Goal: Task Accomplishment & Management: Use online tool/utility

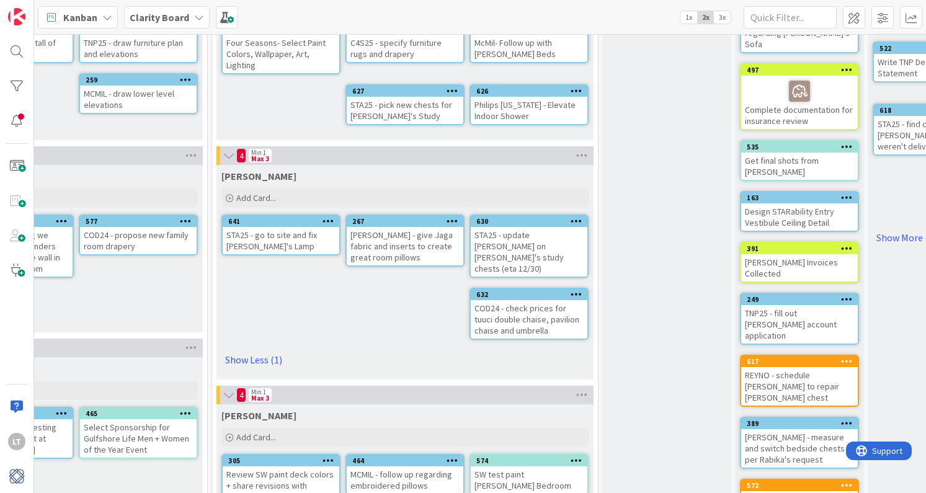
scroll to position [141, 869]
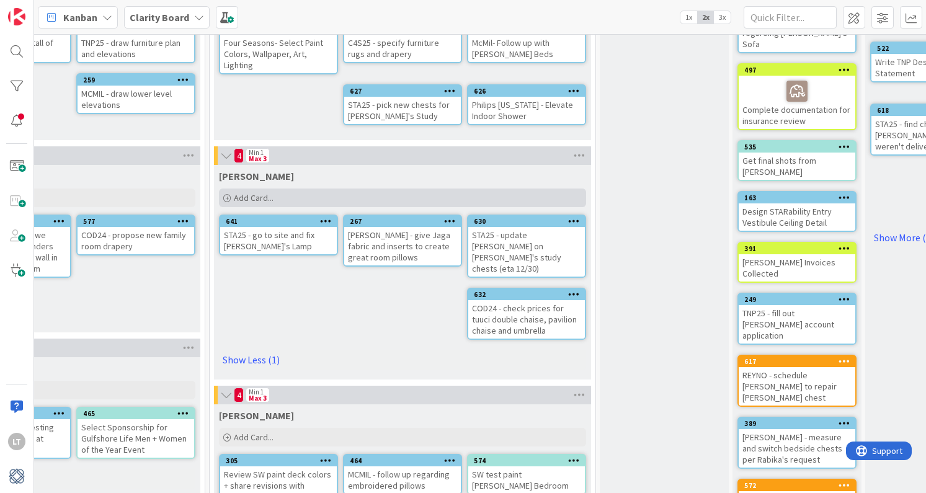
click at [270, 198] on span "Add Card..." at bounding box center [254, 197] width 40 height 11
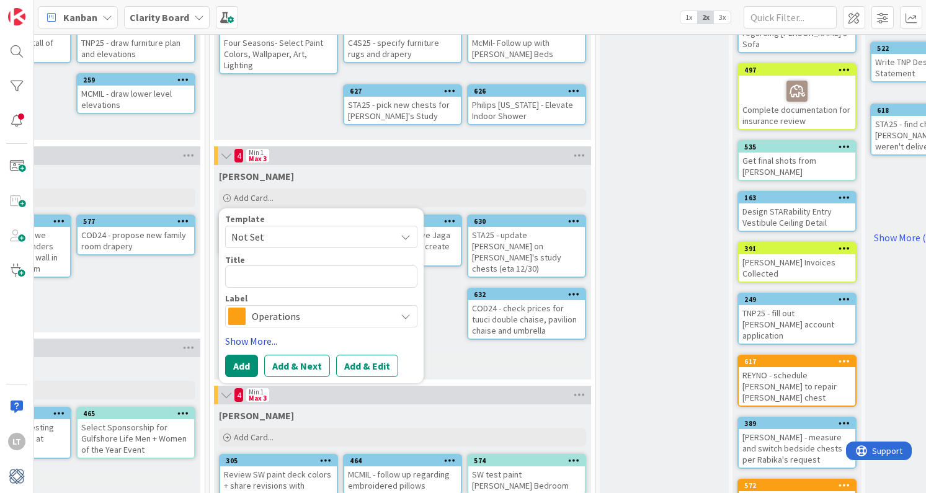
type textarea "x"
type textarea "S"
type textarea "x"
type textarea "ST"
type textarea "x"
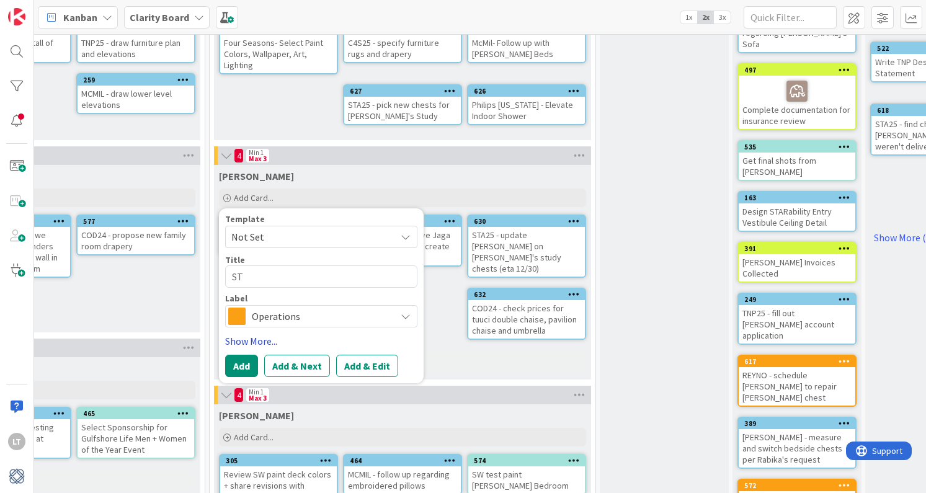
type textarea "STA"
type textarea "x"
type textarea "STA2"
type textarea "x"
type textarea "STA25"
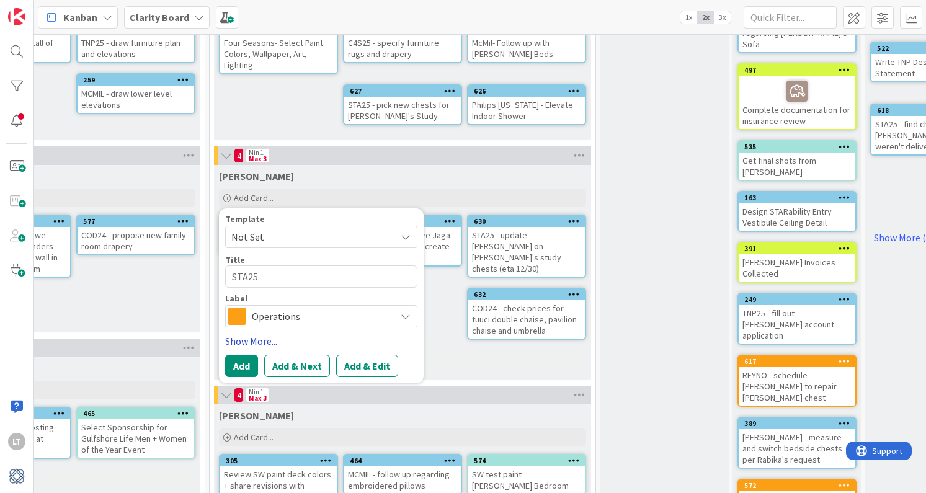
type textarea "x"
type textarea "STA25"
type textarea "x"
type textarea "STA25 -"
type textarea "x"
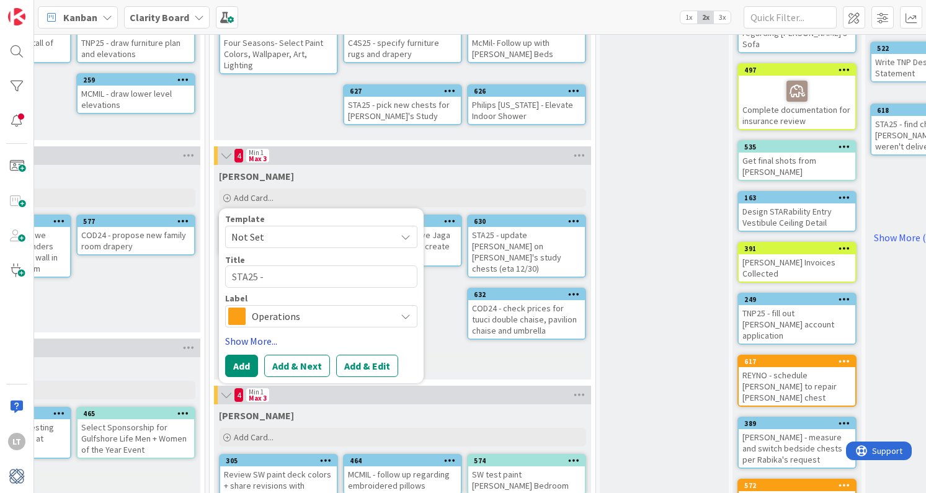
type textarea "STA25 - g"
type textarea "x"
type textarea "STA25 - ge"
type textarea "x"
type textarea "STA25 - get"
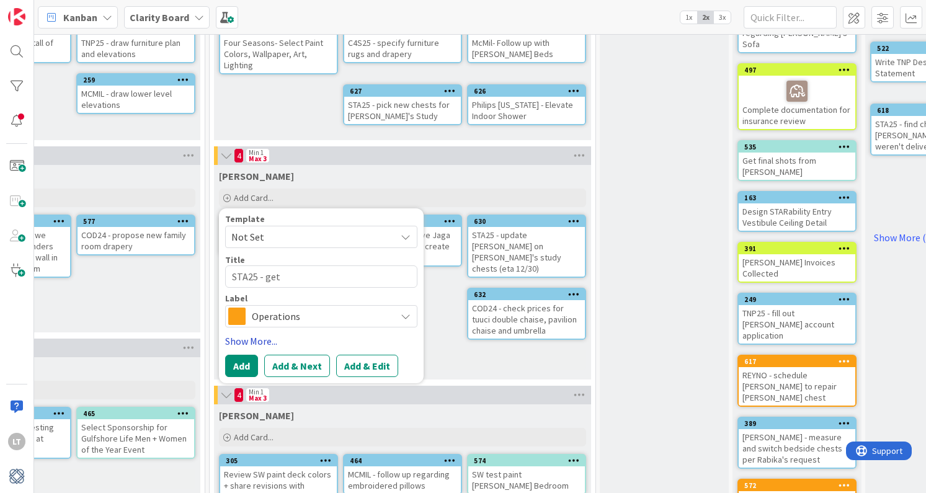
type textarea "x"
type textarea "STA25 - get"
type textarea "x"
type textarea "STA25 - get r"
type textarea "x"
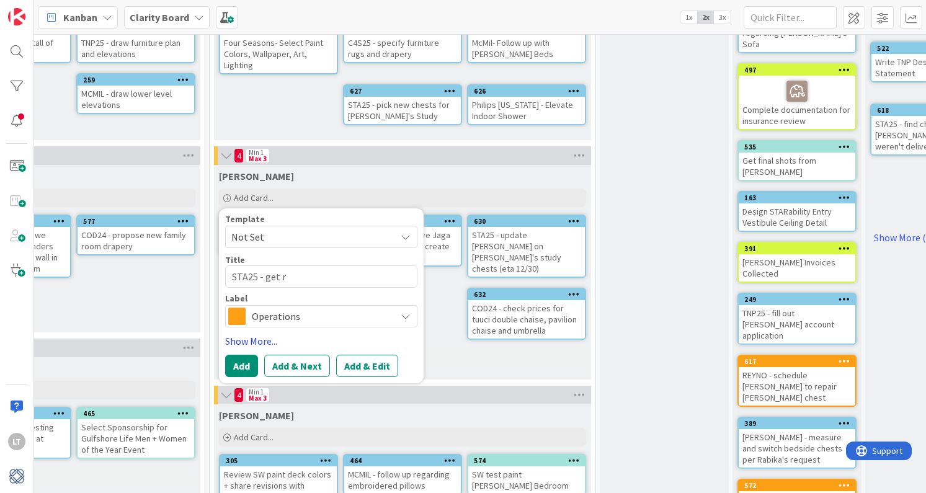
type textarea "STA25 - get re"
type textarea "x"
type textarea "STA25 - get rep"
type textarea "x"
type textarea "STA25 - get repa"
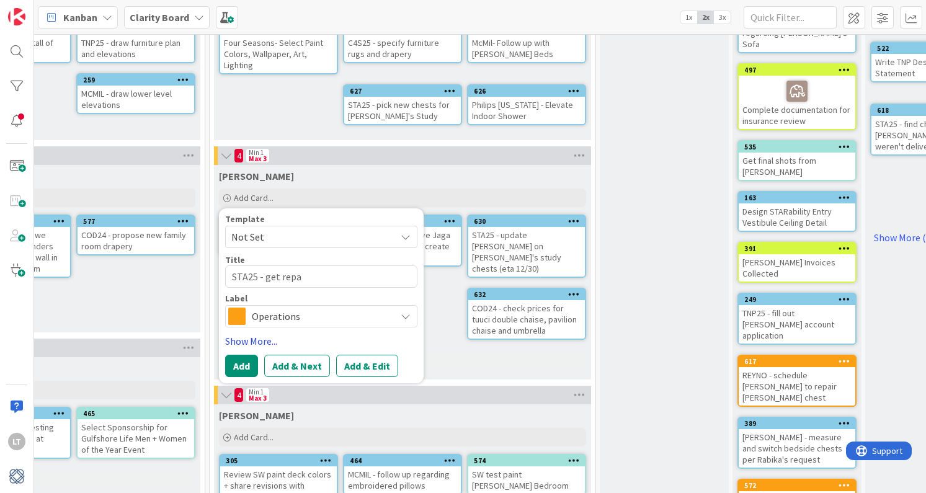
type textarea "x"
type textarea "STA25 - get repal"
type textarea "x"
type textarea "STA25 - get repa"
type textarea "x"
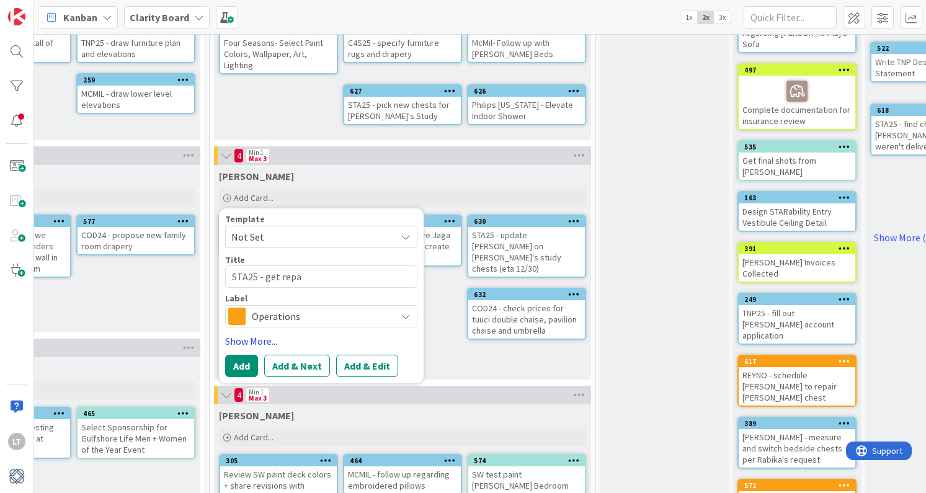
type textarea "STA25 - get rep"
type textarea "x"
type textarea "STA25 - get repl"
type textarea "x"
type textarea "STA25 - get replc"
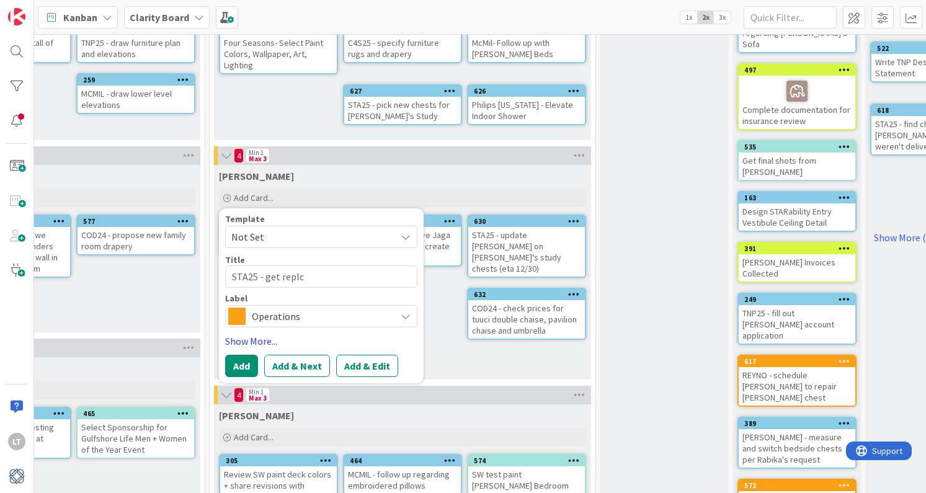
type textarea "x"
type textarea "STA25 - get replca"
type textarea "x"
type textarea "STA25 - get replc"
type textarea "x"
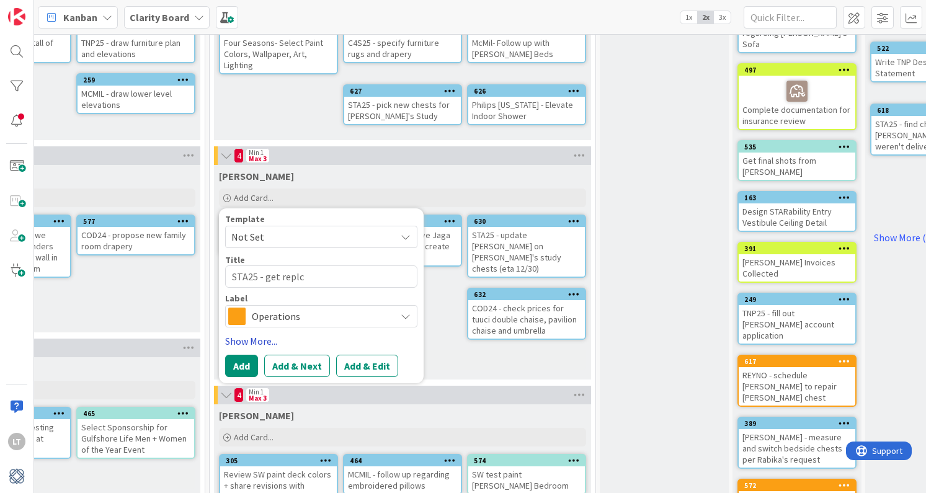
type textarea "STA25 - get repl"
type textarea "x"
type textarea "STA25 - get repla"
type textarea "x"
type textarea "STA25 - get replac"
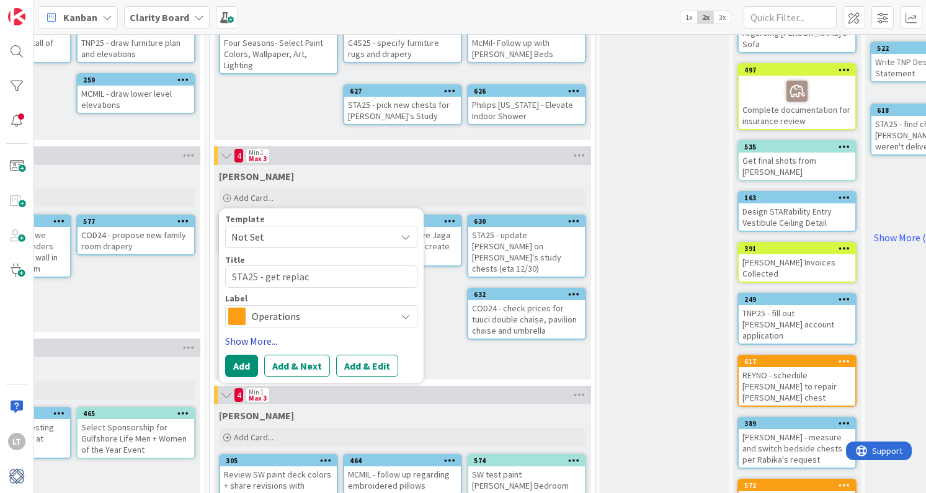
type textarea "x"
type textarea "STA25 - get replace"
type textarea "x"
type textarea "STA25 - get replacem"
type textarea "x"
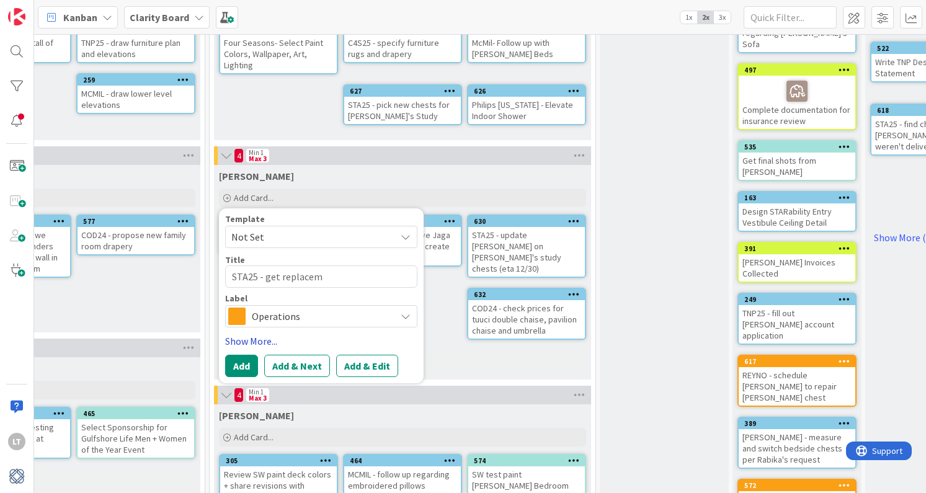
type textarea "STA25 - get replaceme"
type textarea "x"
type textarea "STA25 - get replacemen"
type textarea "x"
type textarea "STA25 - get replacement"
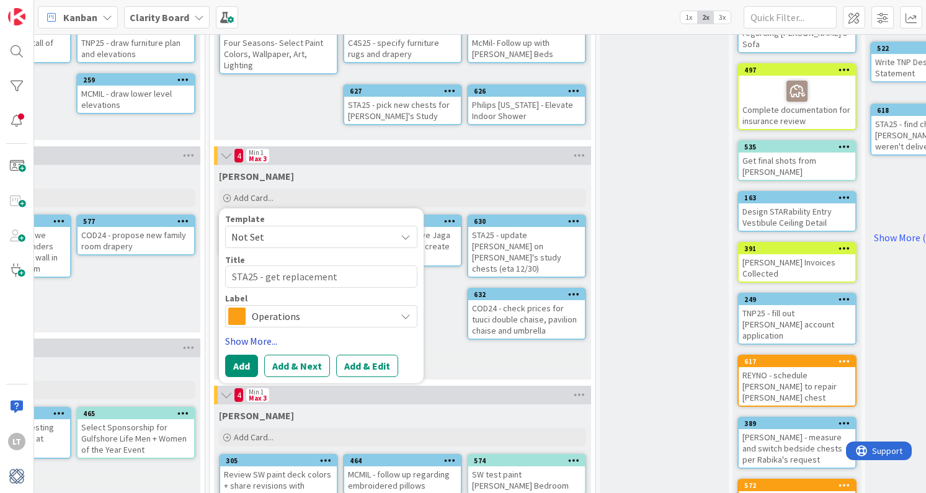
type textarea "x"
type textarea "STA25 - get replacement"
type textarea "x"
type textarea "STA25 - get replacement l"
type textarea "x"
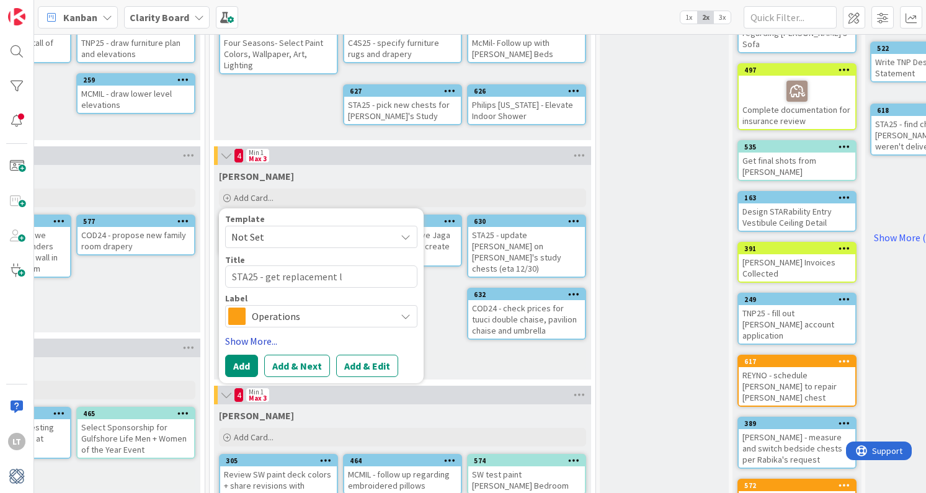
type textarea "STA25 - get replacement la"
type textarea "x"
type textarea "STA25 - get replacement [PERSON_NAME]"
type textarea "x"
type textarea "STA25 - get replacement lamp"
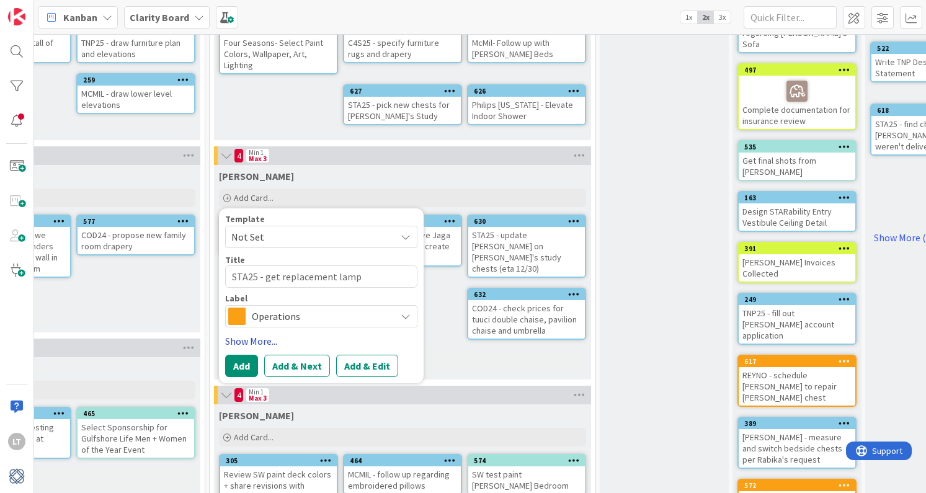
type textarea "x"
type textarea "STA25 - get replacement lamp"
type textarea "x"
type textarea "STA25 - get replacement lamp f"
type textarea "x"
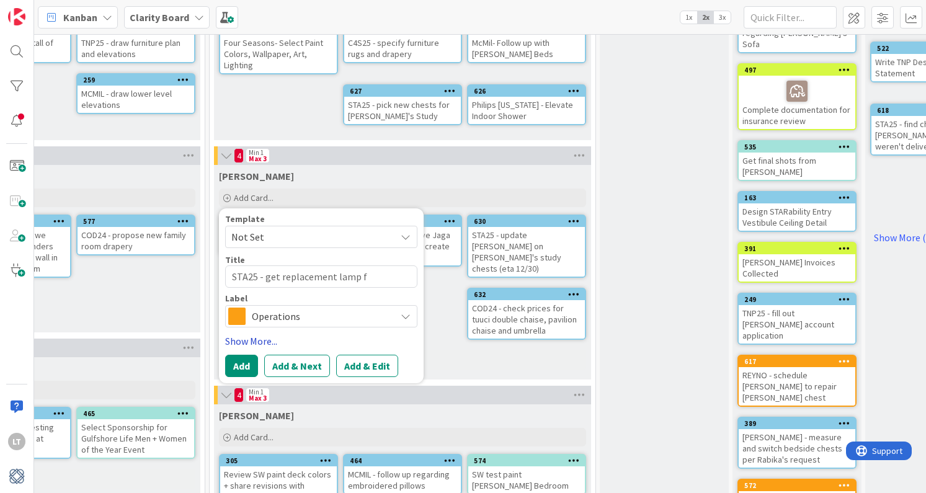
type textarea "STA25 - get replacement lamp fo"
type textarea "x"
type textarea "STA25 - get replacement lamp for"
type textarea "x"
type textarea "STA25 - get replacement lamp for"
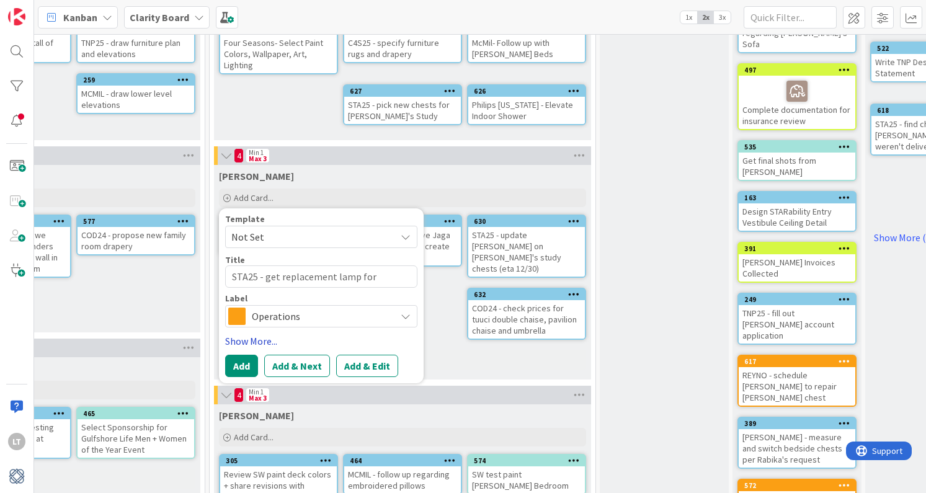
type textarea "x"
type textarea "STA25 - get replacement lamp for t"
type textarea "x"
type textarea "STA25 - get replacement lamp for"
type textarea "x"
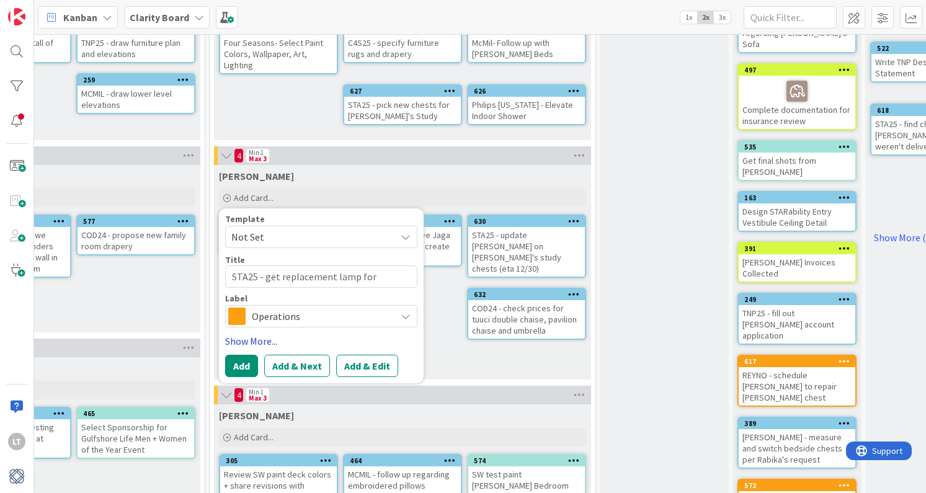
type textarea "STA25 - get replacement lamp for R"
type textarea "x"
type textarea "STA25 - get replacement lamp for Re"
type textarea "x"
type textarea "STA25 - get replacement lamp for Reg"
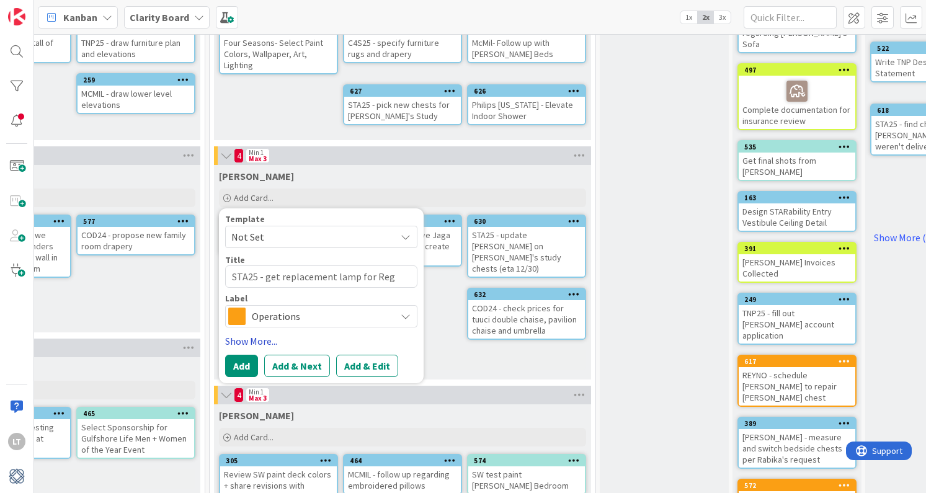
type textarea "x"
type textarea "STA25 - get replacement lamp for Regi"
type textarea "x"
type textarea "STA25 - get replacement lamp for Regin"
type textarea "x"
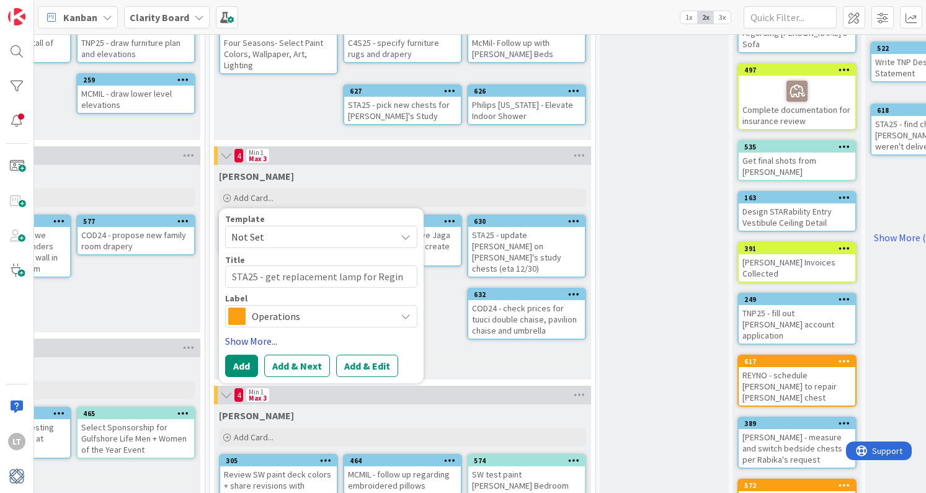
type textarea "STA25 - get replacement lamp for [PERSON_NAME]"
type textarea "x"
type textarea "STA25 - get replacement lamp for [PERSON_NAME]"
type textarea "x"
type textarea "STA25 - get replacement lamp for [PERSON_NAME]"
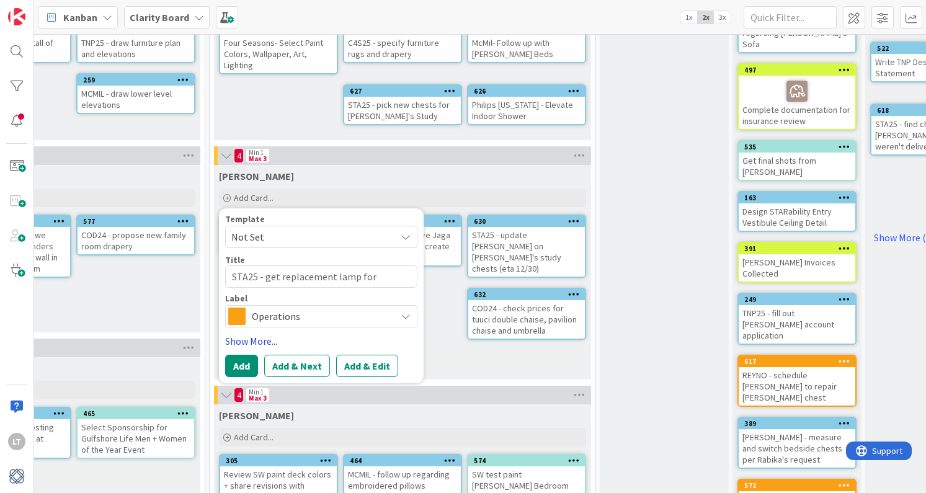
type textarea "x"
type textarea "STA25 - get replacement lamp for [PERSON_NAME]"
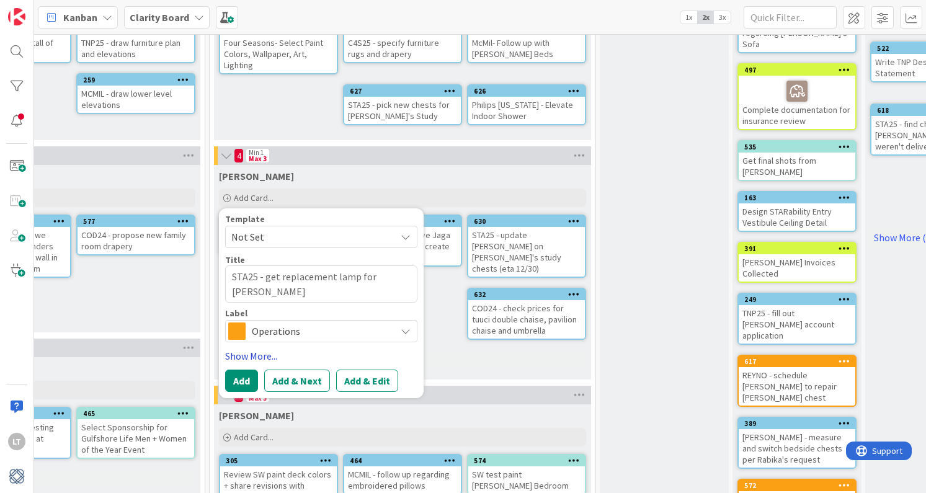
type textarea "x"
type textarea "STA25 - get replacement lamp for [PERSON_NAME] And"
type textarea "x"
type textarea "STA25 - get replacement lamp for [PERSON_NAME]"
type textarea "x"
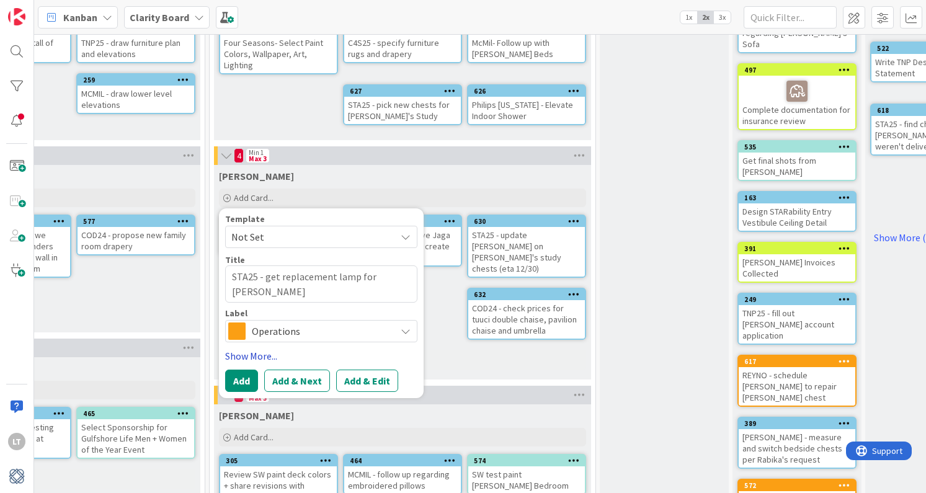
type textarea "STA25 - get replacement lamp for [PERSON_NAME]"
type textarea "x"
type textarea "STA25 - get replacement lamp for [PERSON_NAME]"
click at [367, 276] on textarea "STA25 - get replacement lamp for [PERSON_NAME]" at bounding box center [321, 283] width 192 height 37
type textarea "x"
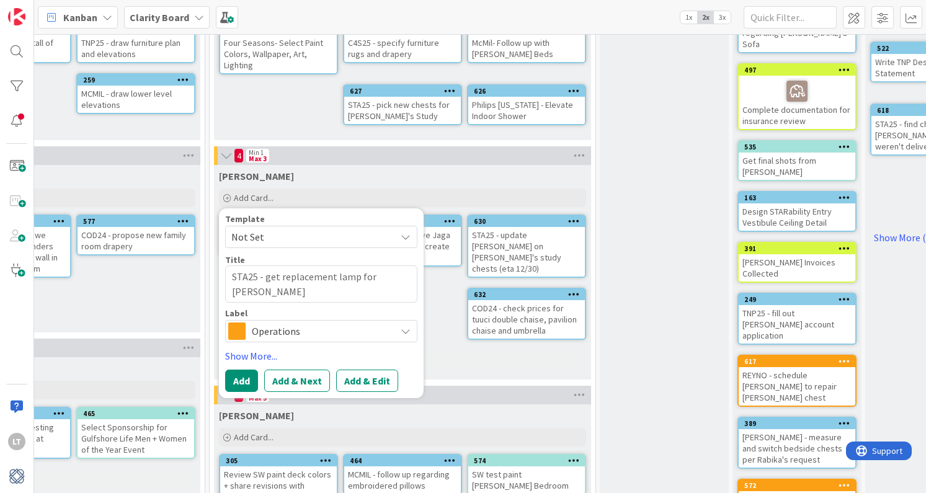
type textarea "STA25 - get replacement lamp fo [PERSON_NAME]"
type textarea "x"
type textarea "STA25 - get replacement lamp f [PERSON_NAME]"
type textarea "x"
type textarea "STA25 - get replacement lamp fr [PERSON_NAME]"
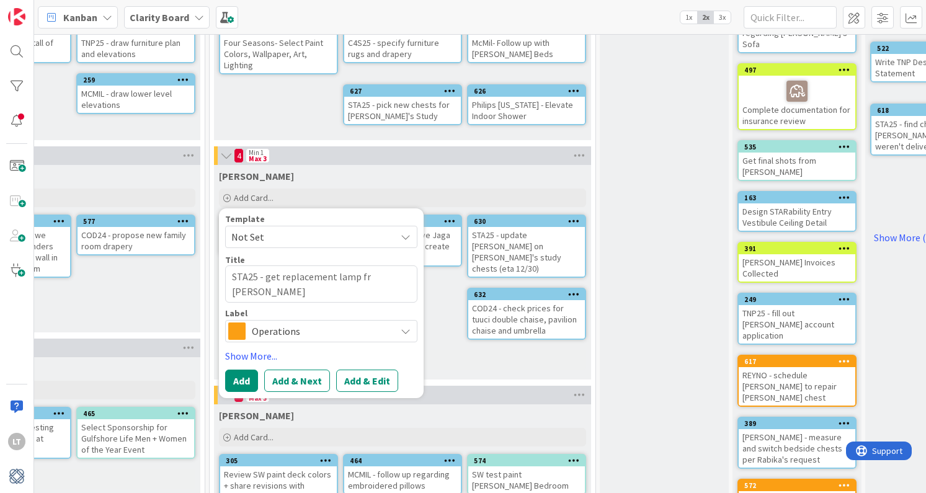
type textarea "x"
type textarea "STA25 - get replacement lamp fro [PERSON_NAME]"
type textarea "x"
type textarea "STA25 - get replacement lamp fro, [PERSON_NAME]"
type textarea "x"
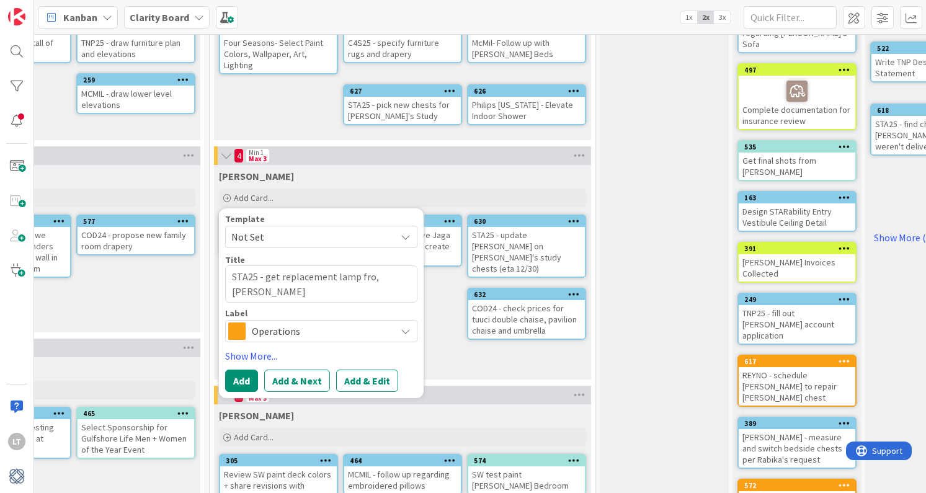
type textarea "STA25 - get replacement lamp fro [PERSON_NAME]"
type textarea "x"
type textarea "STA25 - get replacement lamp from [PERSON_NAME]"
click at [361, 328] on span "Operations" at bounding box center [321, 330] width 138 height 17
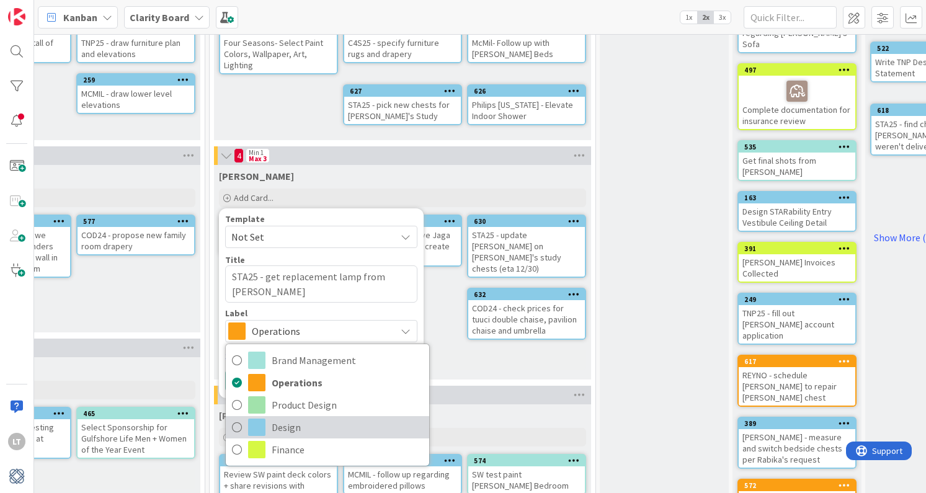
click at [270, 422] on link "Design" at bounding box center [327, 427] width 203 height 22
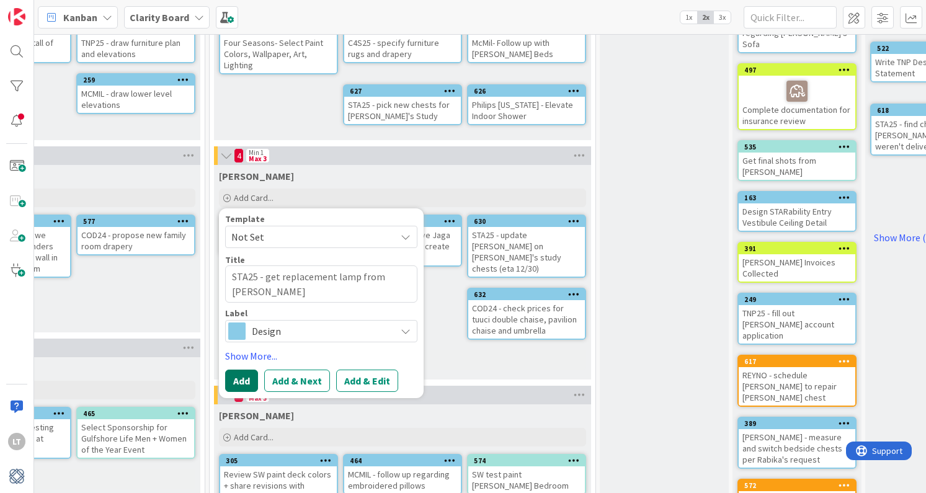
click at [233, 375] on button "Add" at bounding box center [241, 381] width 33 height 22
type textarea "x"
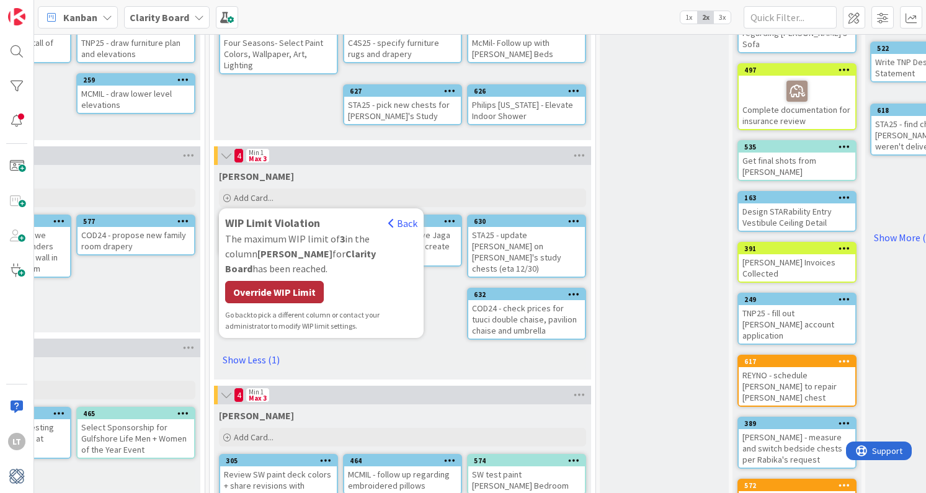
click at [297, 281] on div "Override WIP Limit" at bounding box center [274, 292] width 99 height 22
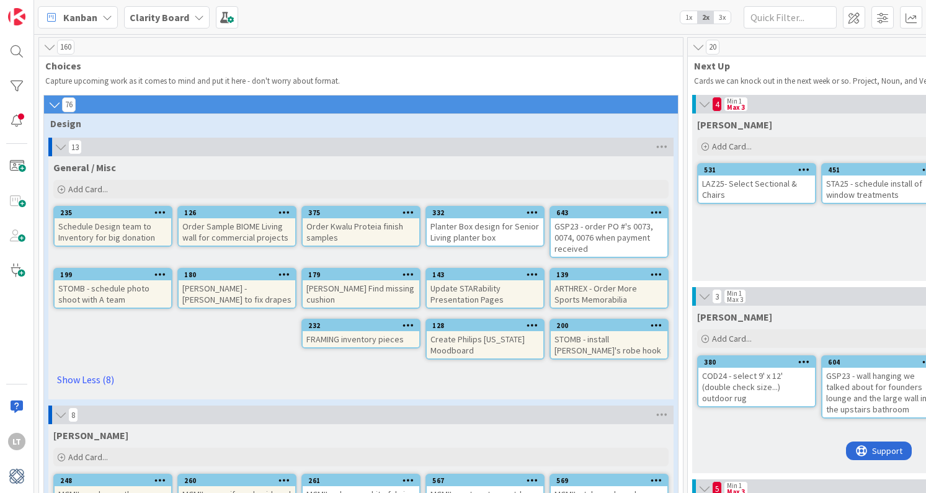
scroll to position [0, 0]
